Goal: Task Accomplishment & Management: Complete application form

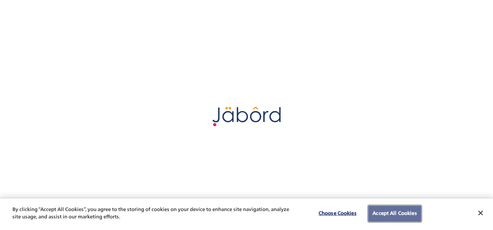
click at [401, 213] on button "Accept All Cookies" at bounding box center [394, 214] width 53 height 16
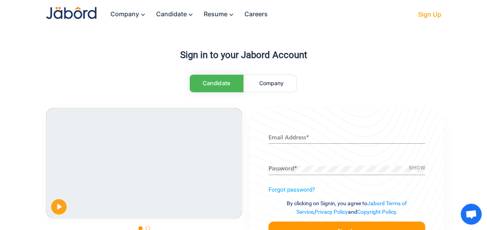
click at [430, 13] on link "Sign Up" at bounding box center [425, 15] width 31 height 16
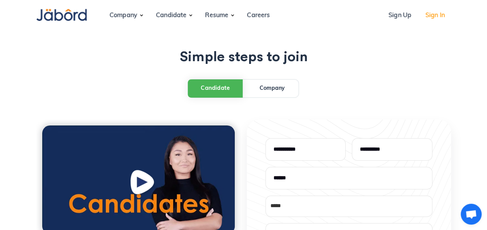
click at [437, 17] on link "Sign In" at bounding box center [435, 15] width 32 height 21
